Goal: Communication & Community: Answer question/provide support

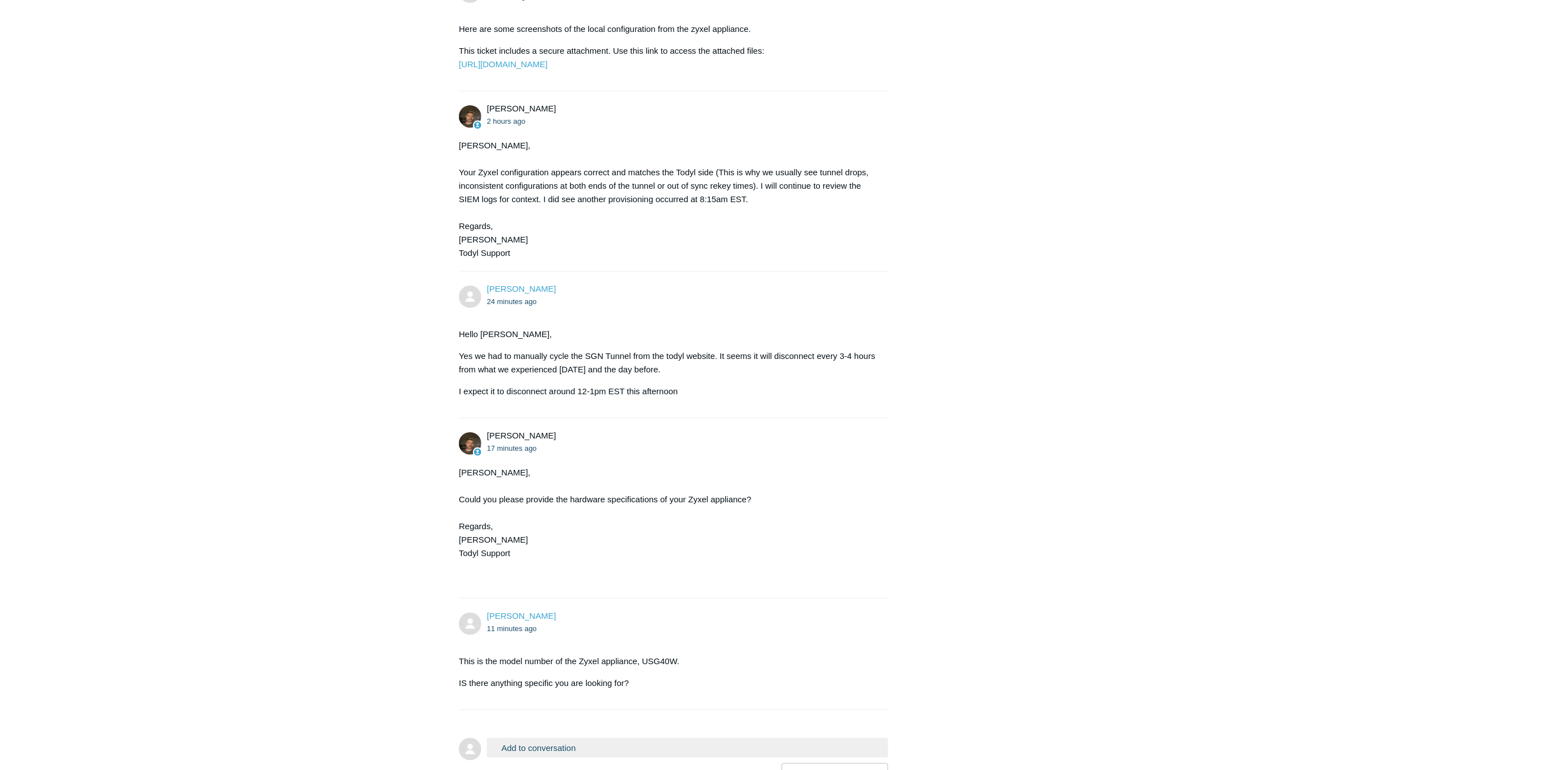
scroll to position [1857, 0]
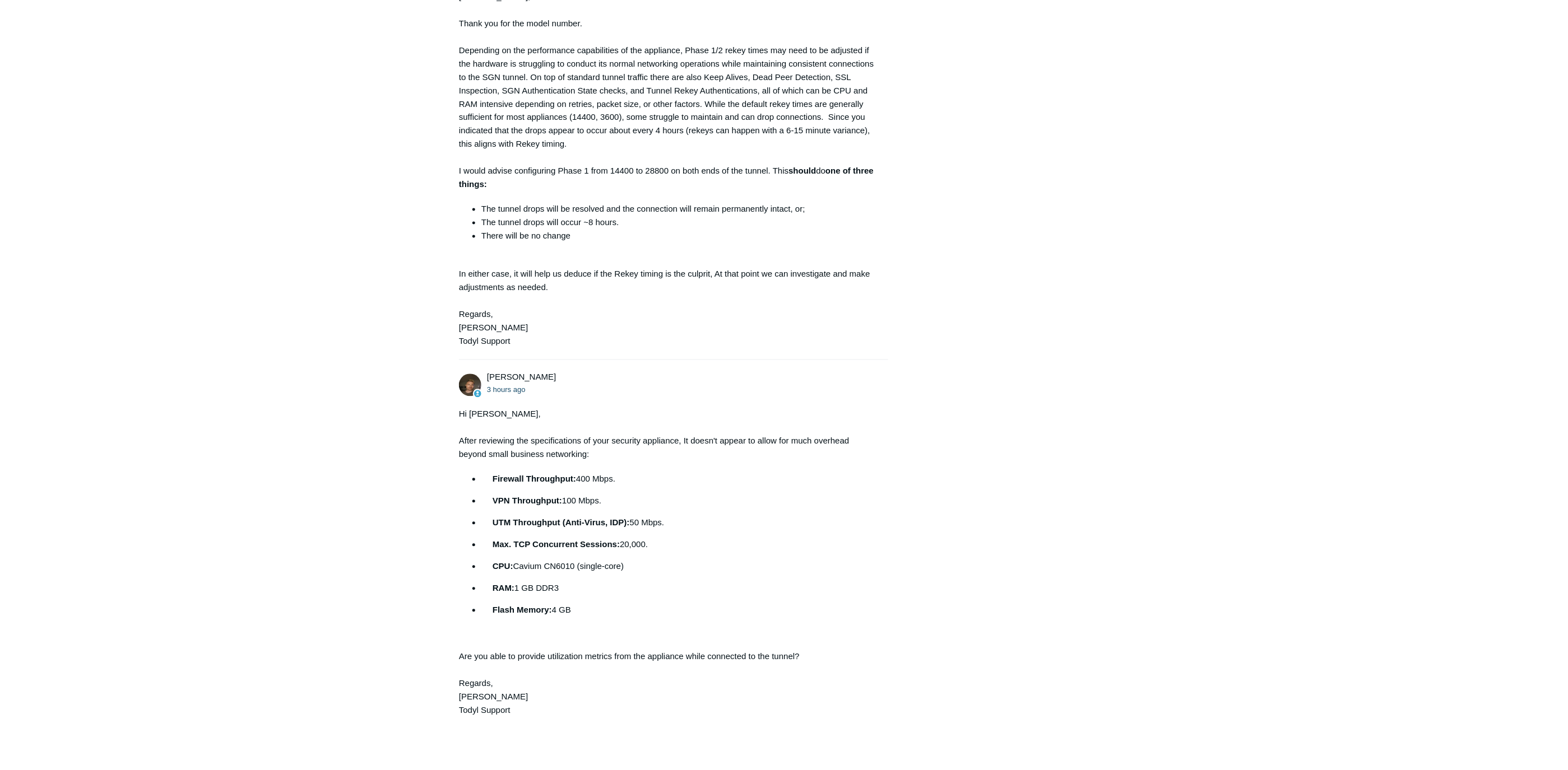
scroll to position [2469, 0]
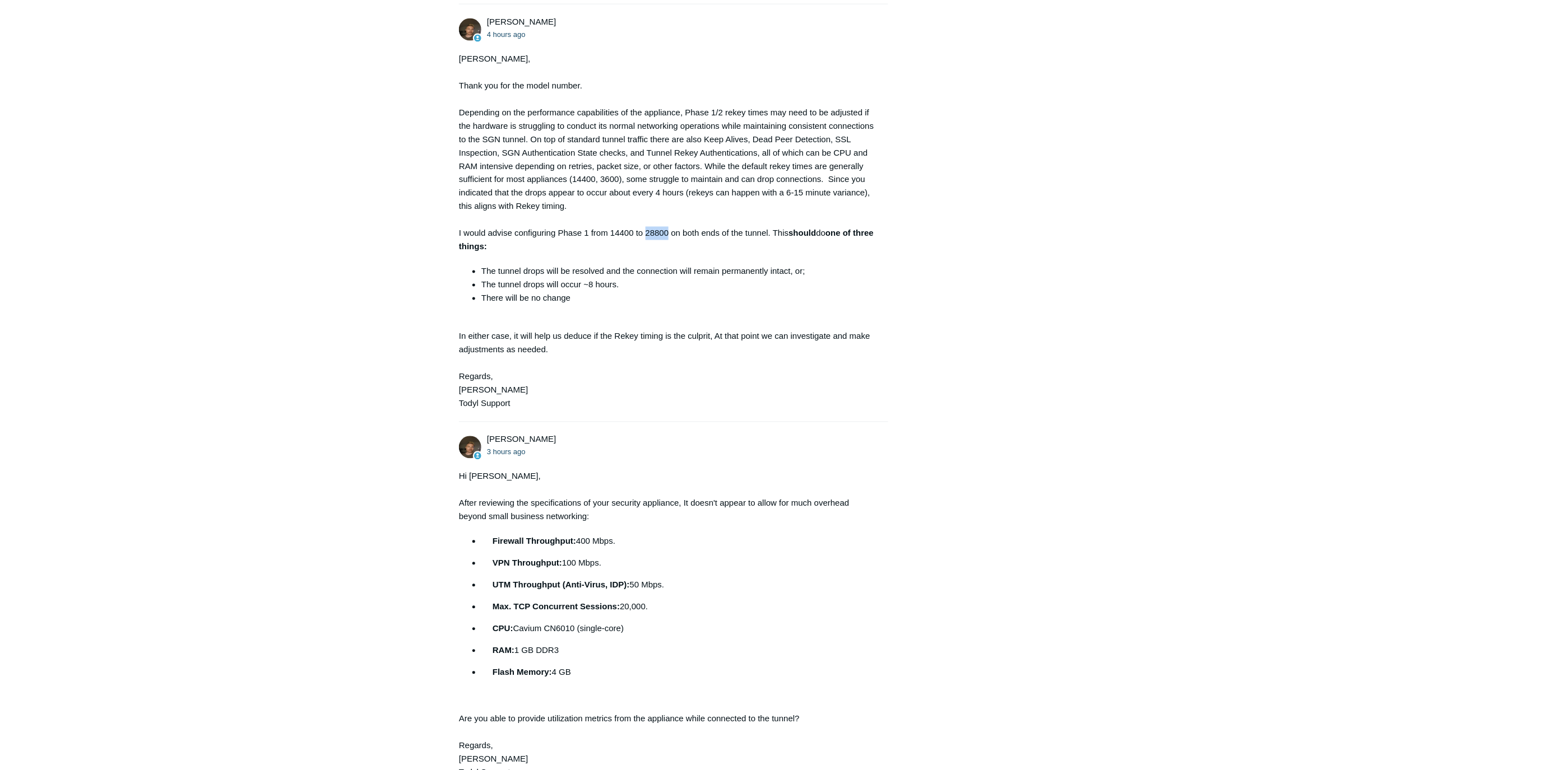
drag, startPoint x: 646, startPoint y: 230, endPoint x: 668, endPoint y: 230, distance: 22.0
click at [668, 230] on div "[PERSON_NAME], Thank you for the model number. Depending on the performance cap…" at bounding box center [667, 231] width 418 height 359
copy div "28800"
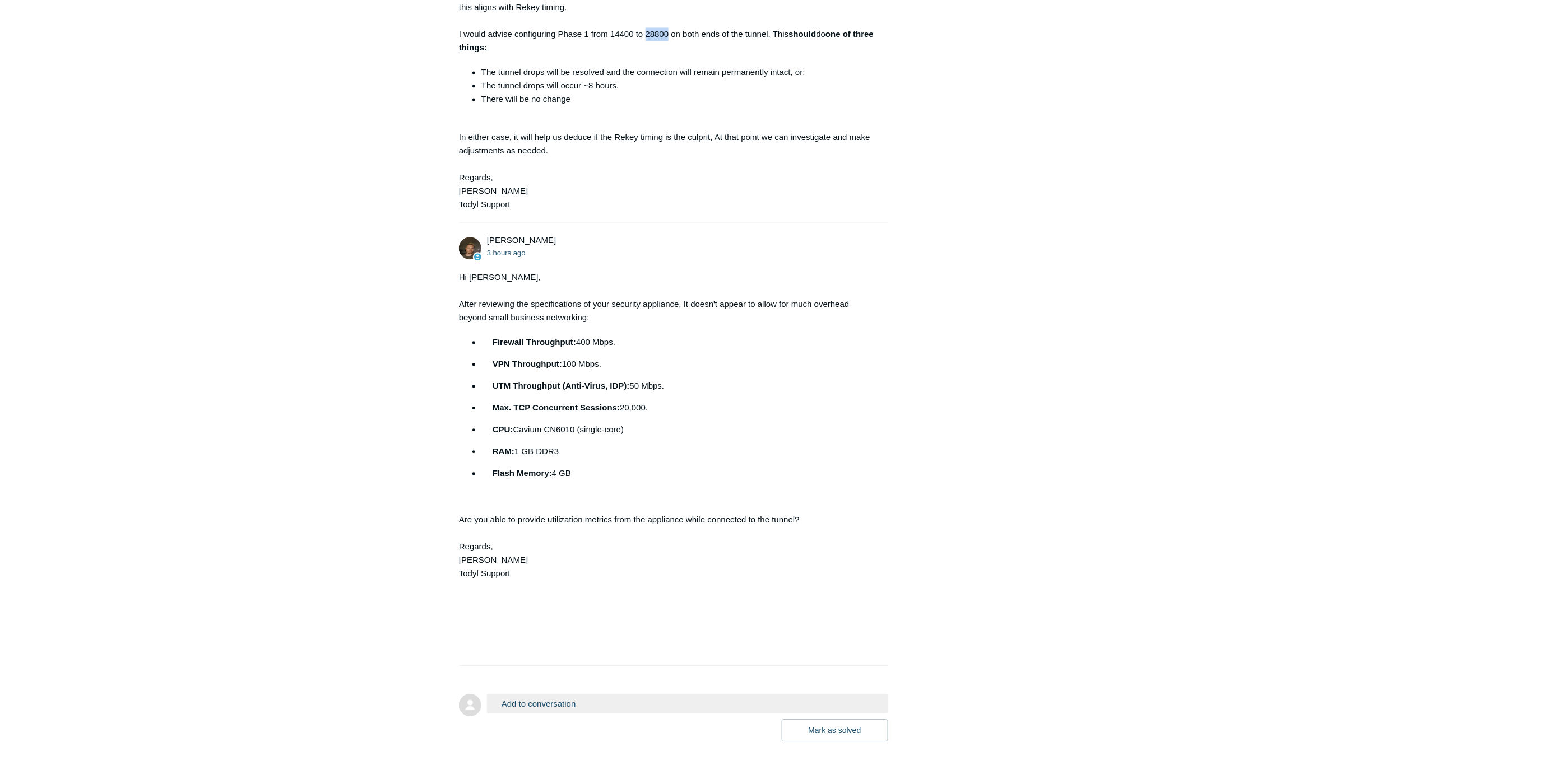
scroll to position [2718, 0]
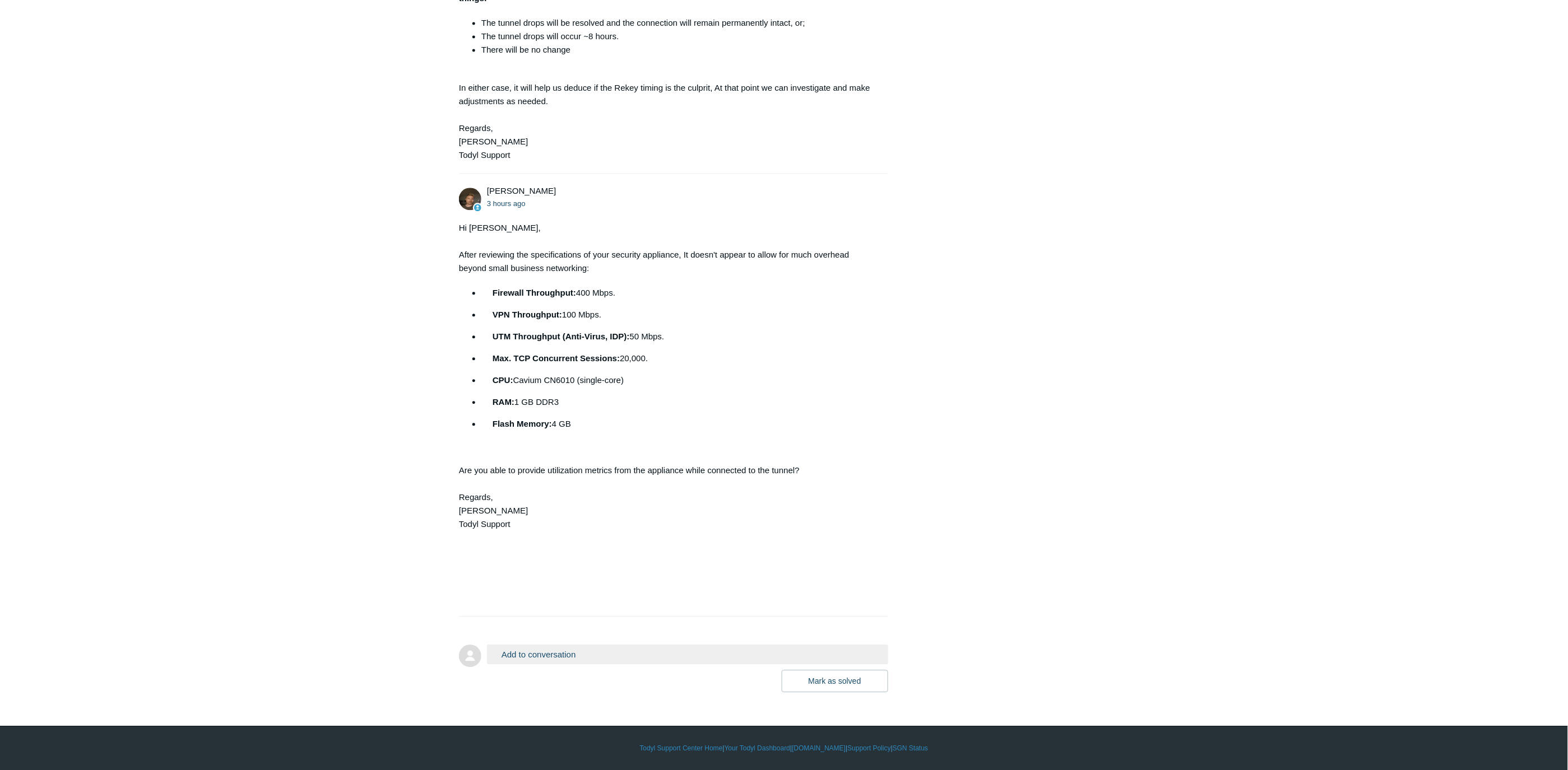
click at [562, 653] on button "Add to conversation" at bounding box center [687, 654] width 401 height 20
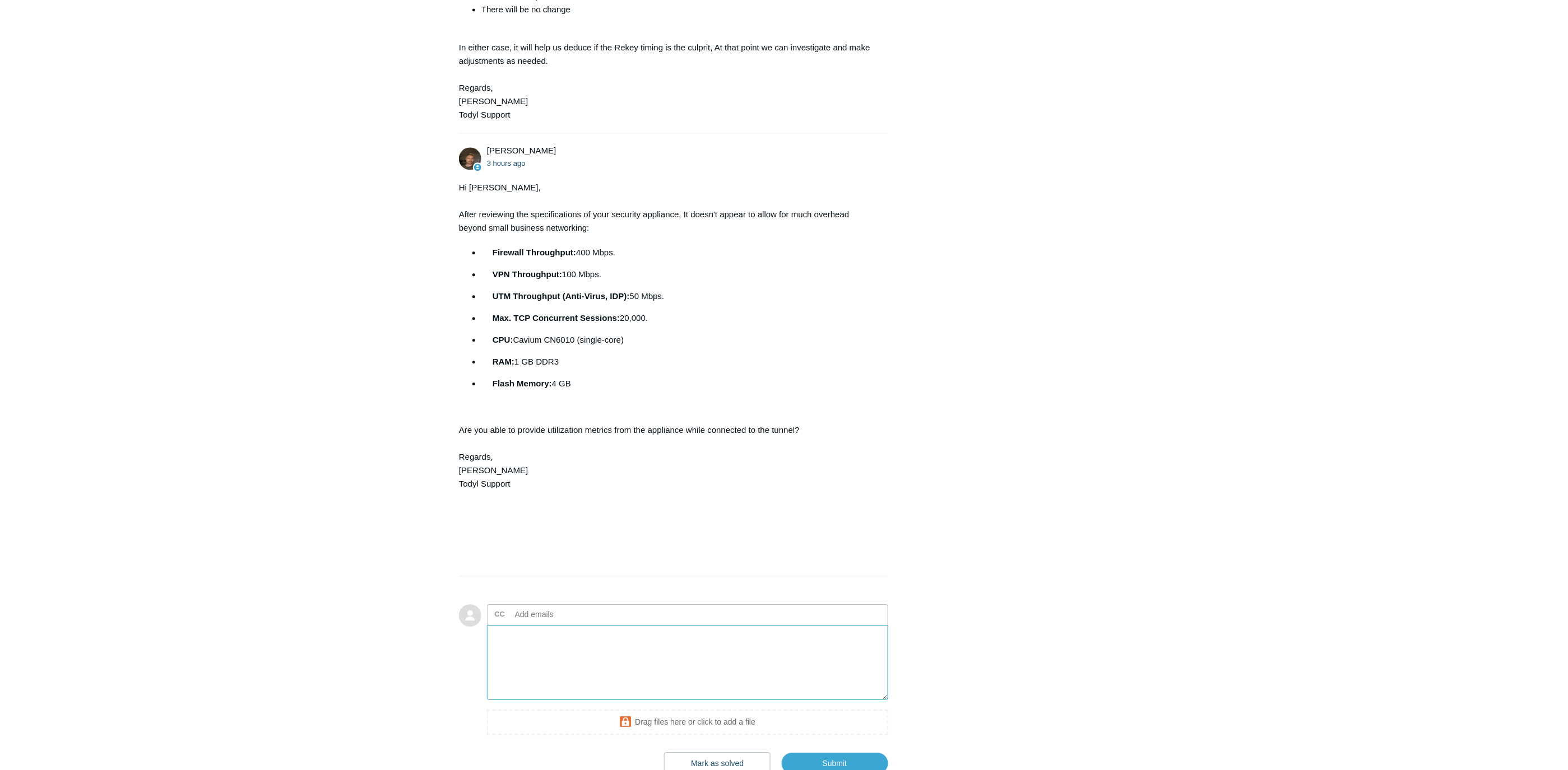
scroll to position [2780, 0]
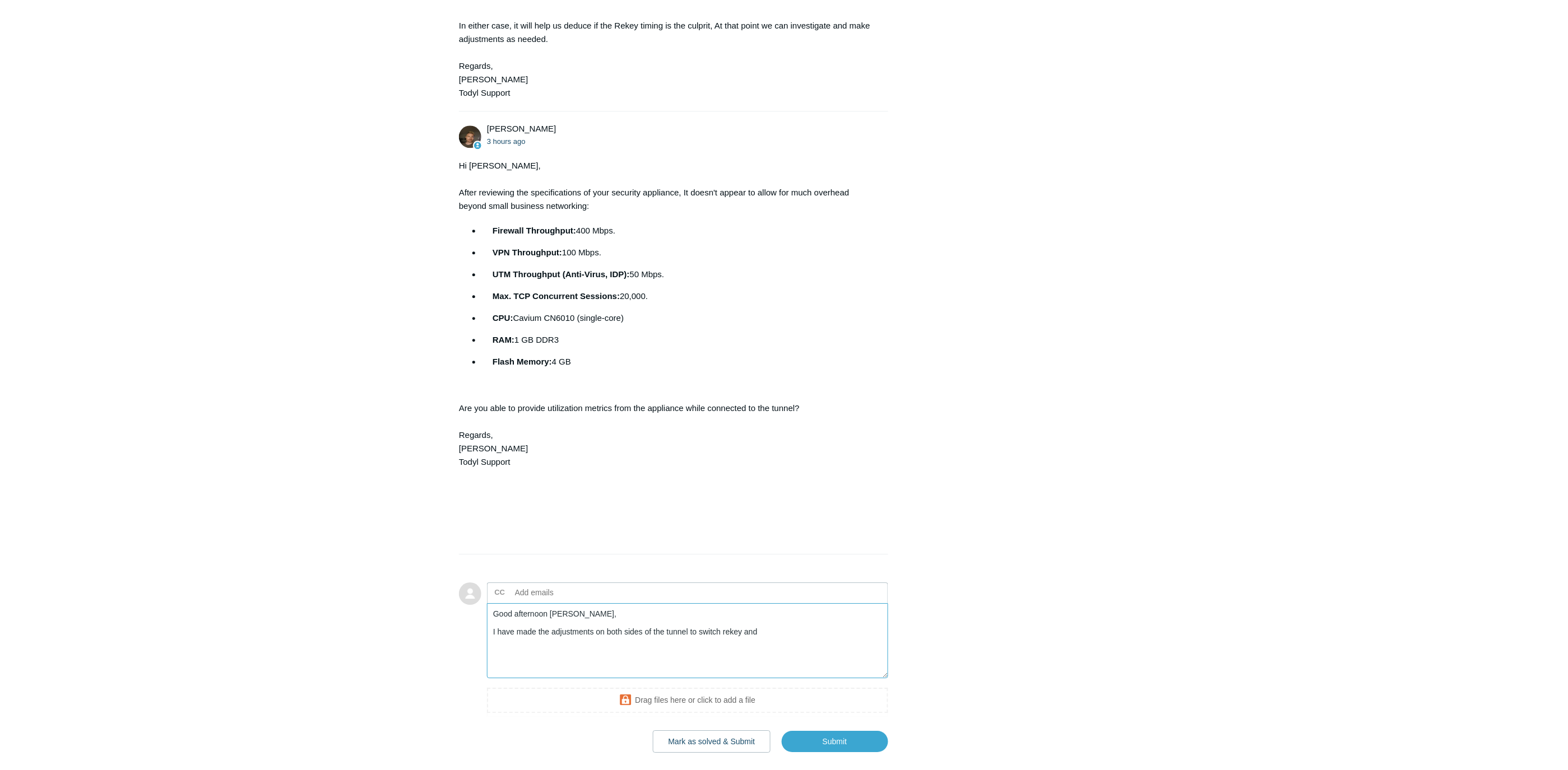
drag, startPoint x: 756, startPoint y: 632, endPoint x: 720, endPoint y: 630, distance: 36.1
click at [720, 630] on textarea "Good afternoon [PERSON_NAME], I have made the adjustments on both sides of the …" at bounding box center [687, 641] width 401 height 76
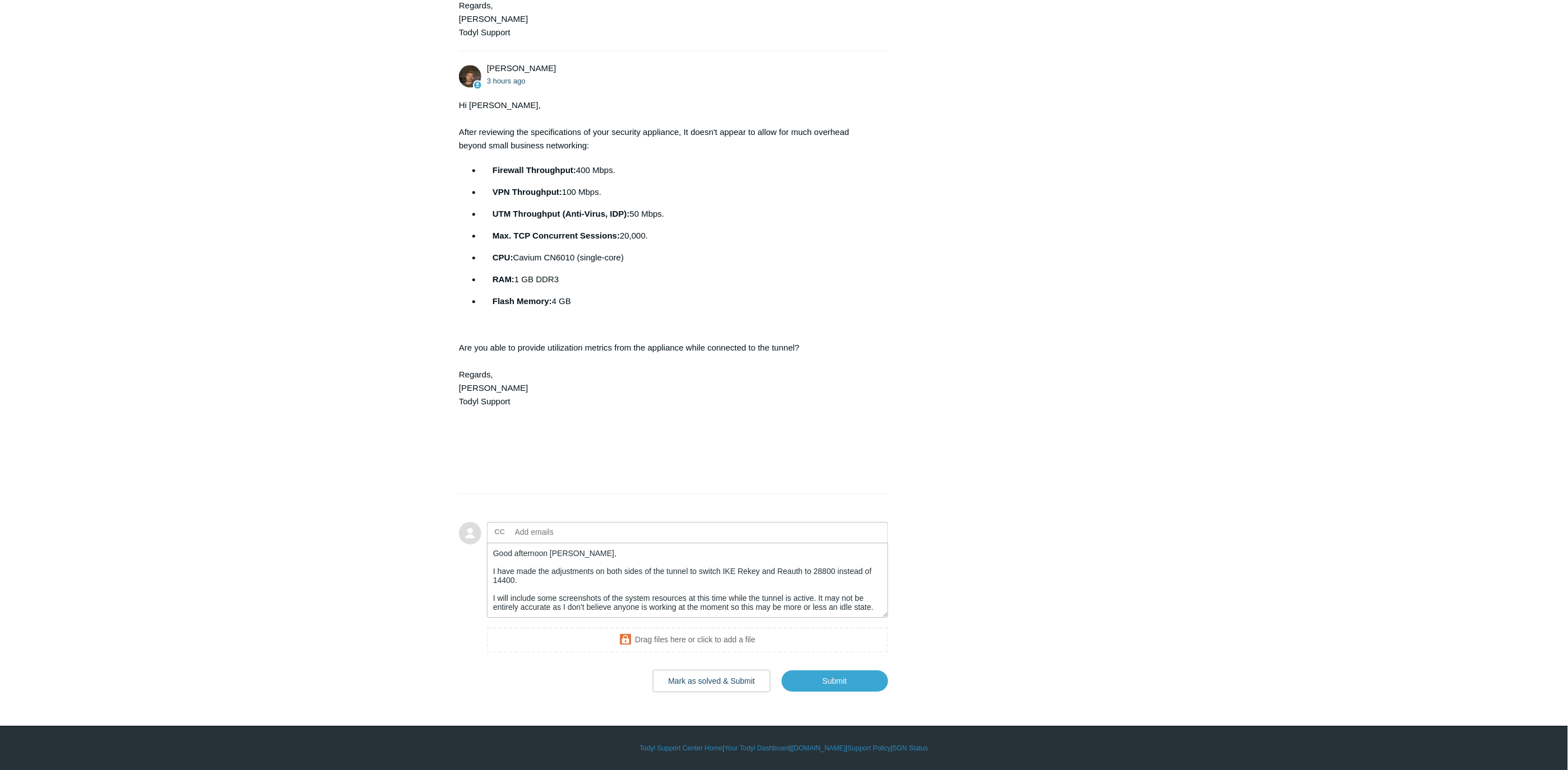
scroll to position [27, 0]
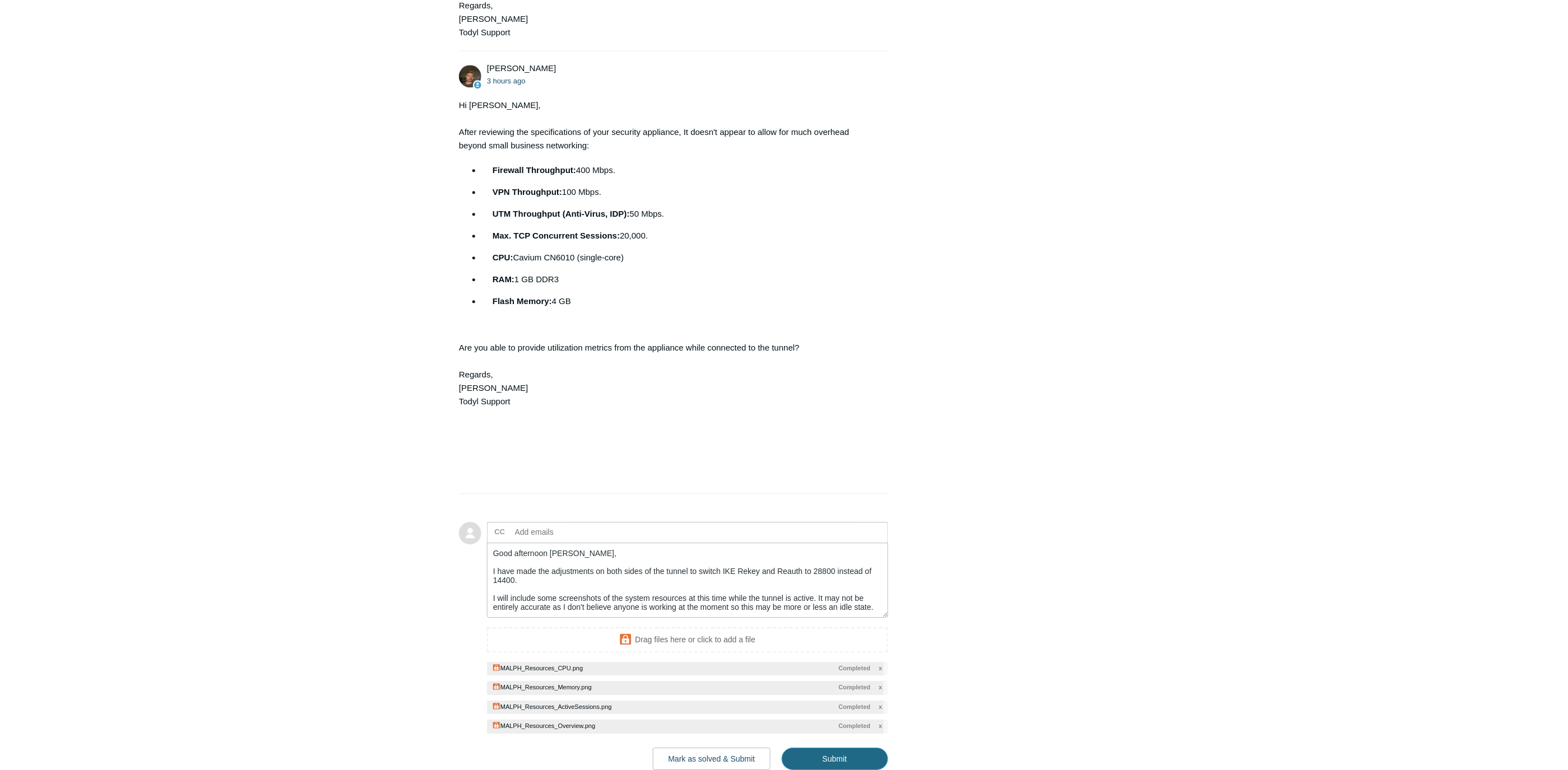
click at [835, 759] on input "Submit" at bounding box center [835, 758] width 107 height 23
type textarea "Good afternoon [PERSON_NAME], I have made the adjustments on both sides of the …"
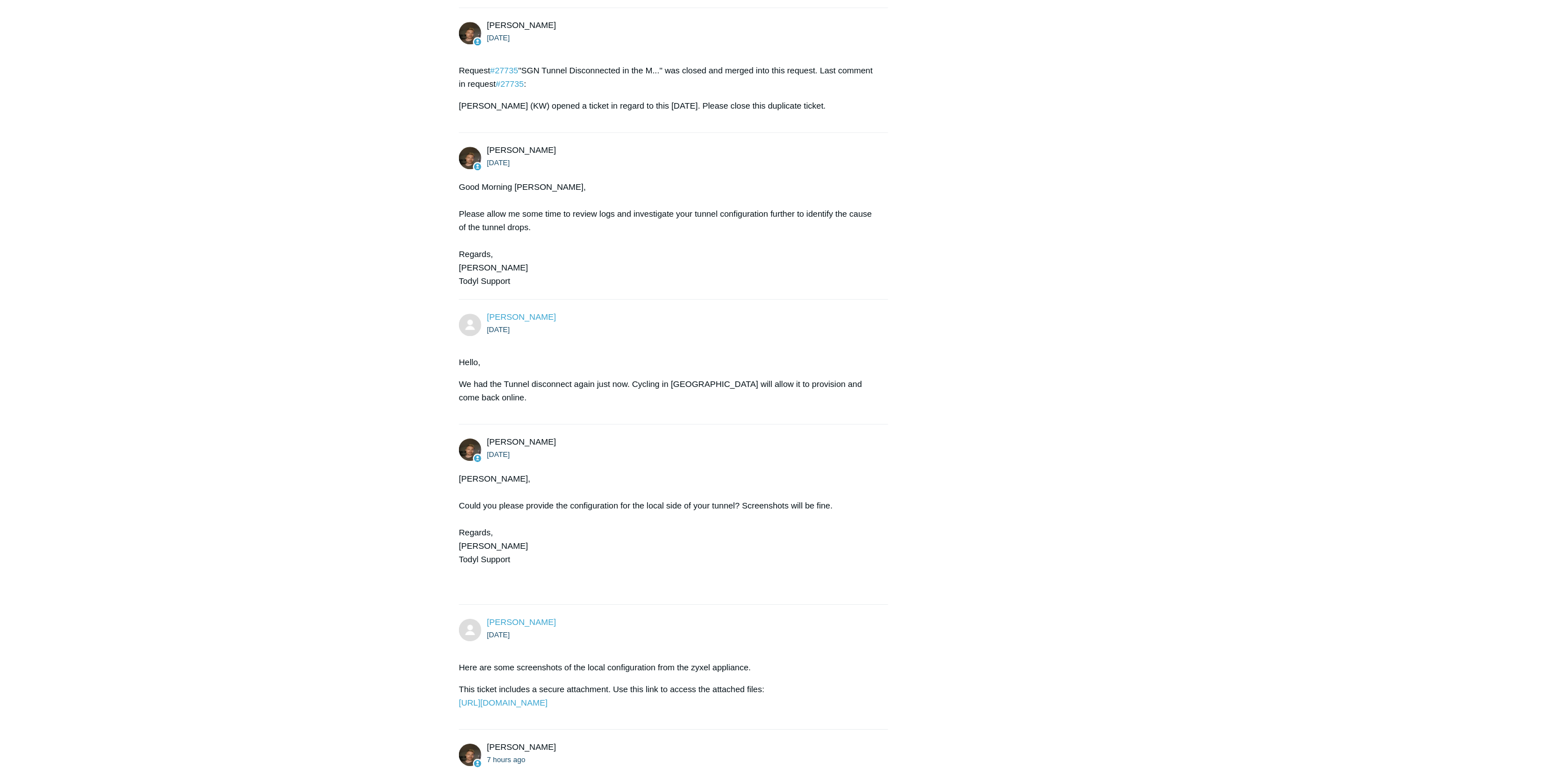
scroll to position [933, 0]
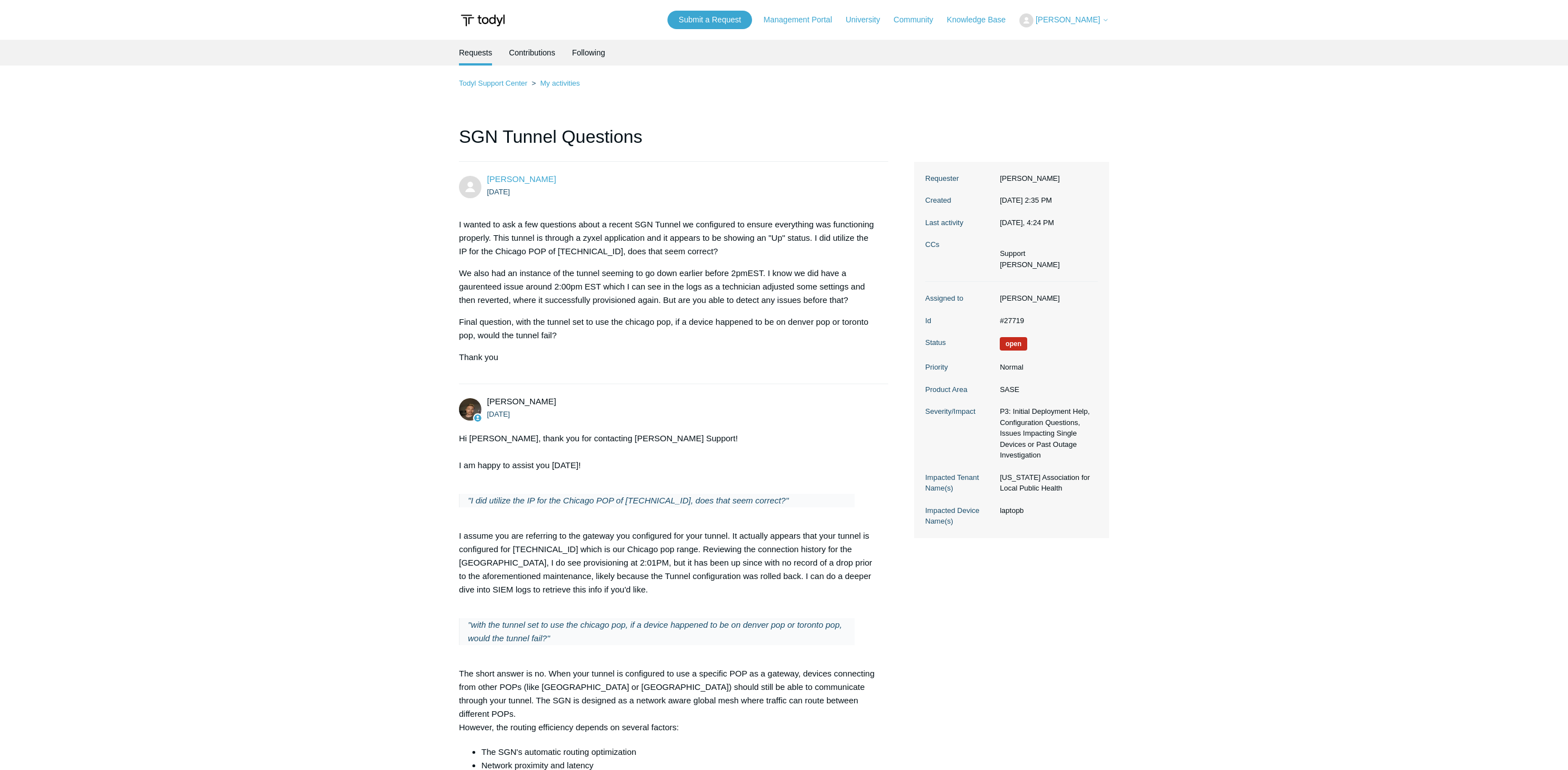
scroll to position [933, 0]
